Goal: Use online tool/utility: Utilize a website feature to perform a specific function

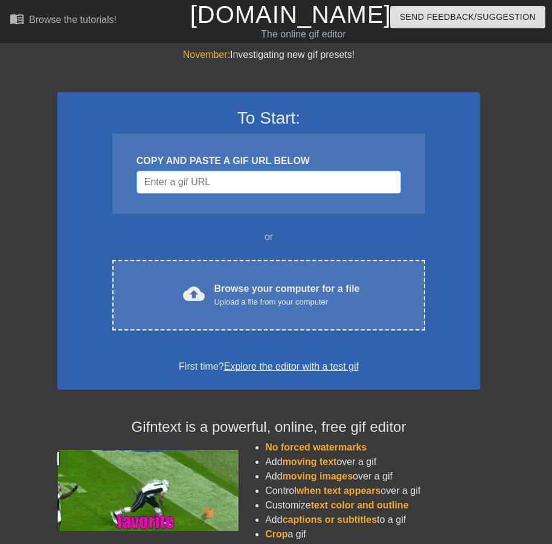
click at [258, 175] on input "Username" at bounding box center [268, 182] width 264 height 23
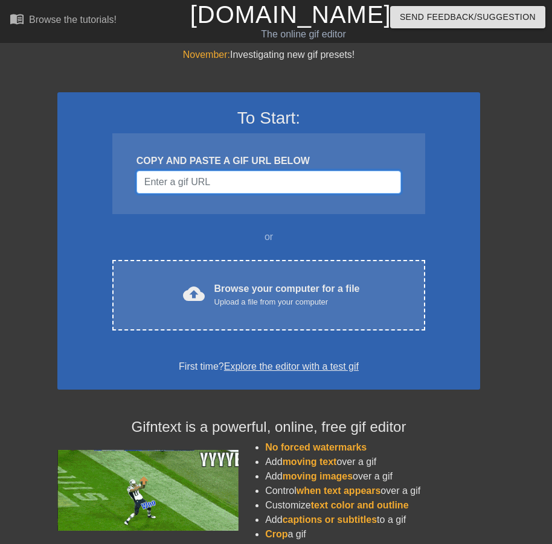
paste input "[URL][DOMAIN_NAME][DOMAIN_NAME]"
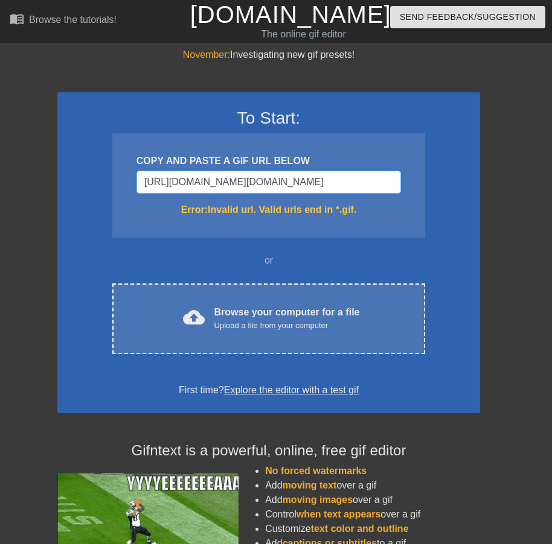
scroll to position [0, 448]
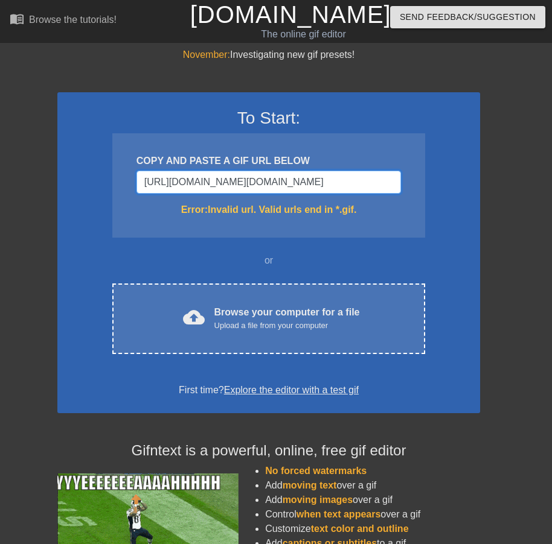
type input "[URL][DOMAIN_NAME][DOMAIN_NAME][DOMAIN_NAME]"
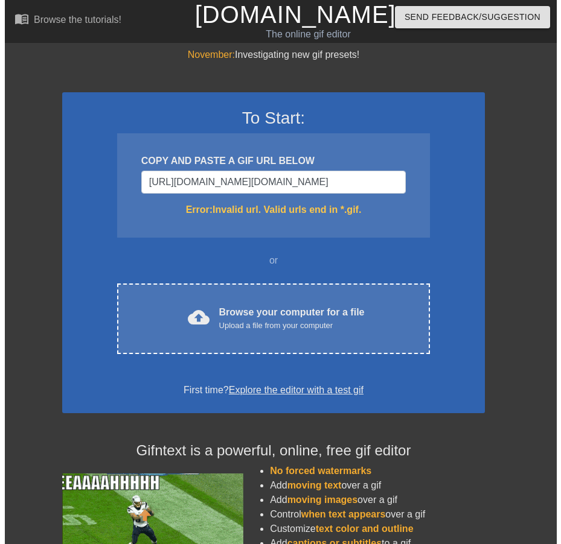
scroll to position [0, 0]
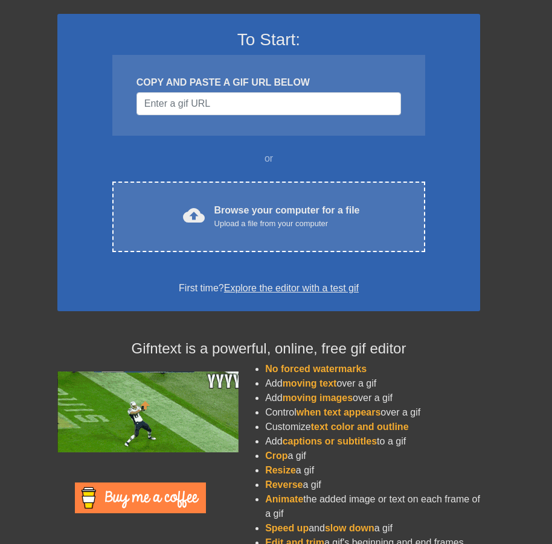
scroll to position [100, 0]
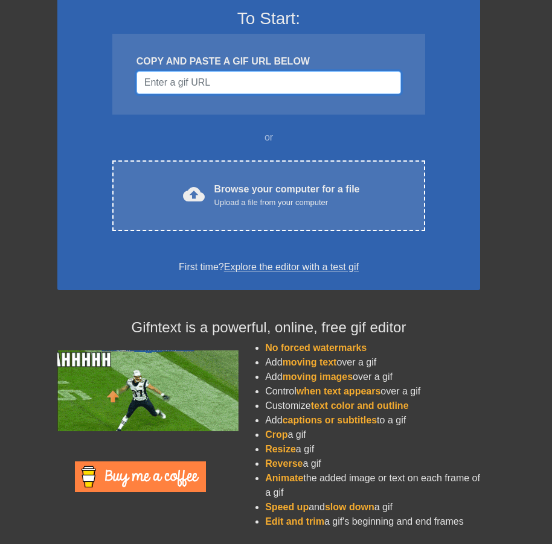
click at [243, 83] on input "Username" at bounding box center [268, 82] width 264 height 23
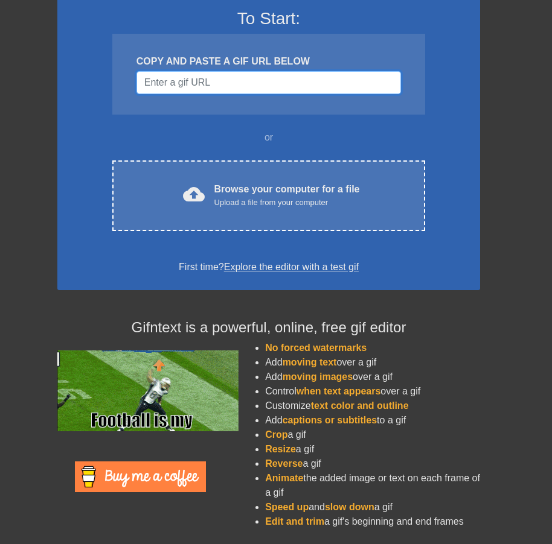
paste input "[URL][DOMAIN_NAME][DOMAIN_NAME]"
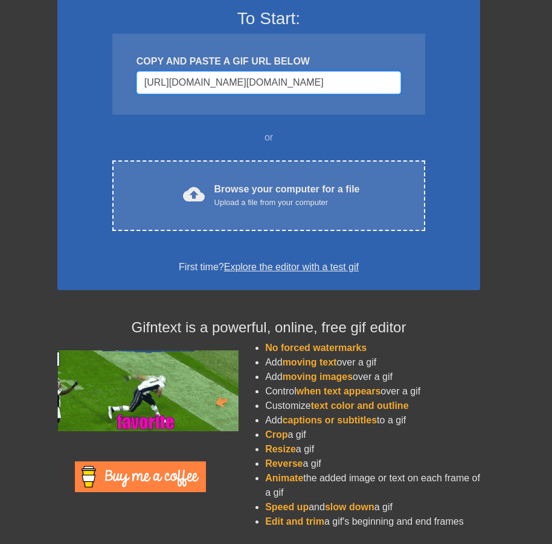
scroll to position [0, 462]
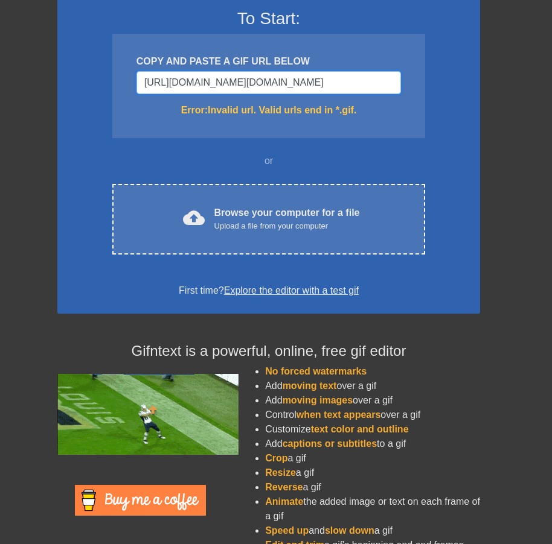
type input "[URL][DOMAIN_NAME][DOMAIN_NAME][DOMAIN_NAME]"
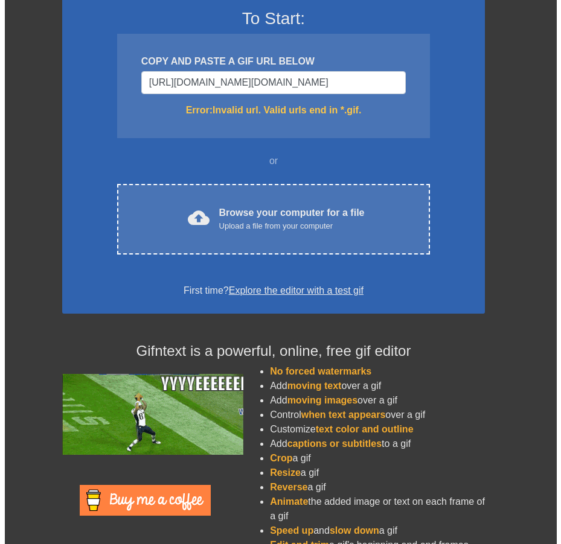
scroll to position [0, 0]
